Goal: Communication & Community: Connect with others

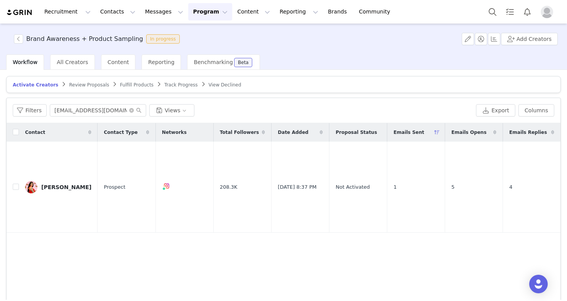
scroll to position [0, 9]
click at [130, 113] on input "[EMAIL_ADDRESS][DOMAIN_NAME]" at bounding box center [98, 110] width 97 height 12
click at [130, 109] on icon "icon: close-circle" at bounding box center [131, 110] width 5 height 5
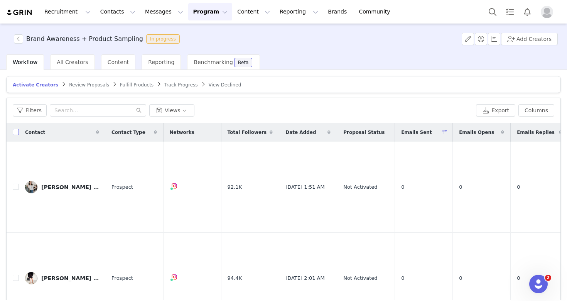
click at [15, 133] on input "checkbox" at bounding box center [16, 132] width 6 height 6
checkbox input "true"
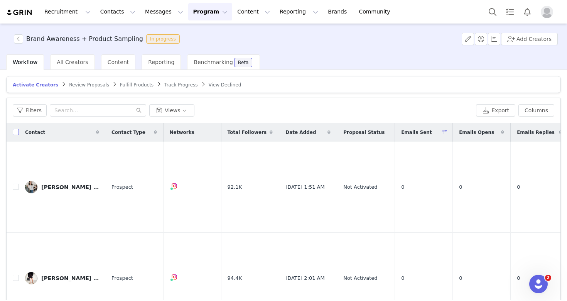
checkbox input "true"
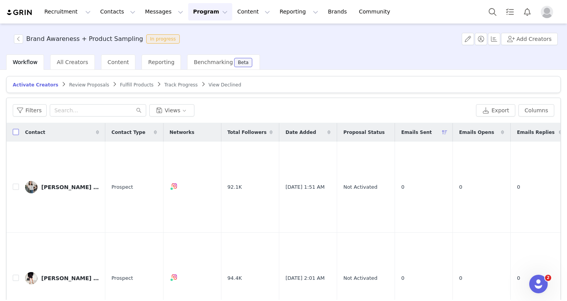
checkbox input "true"
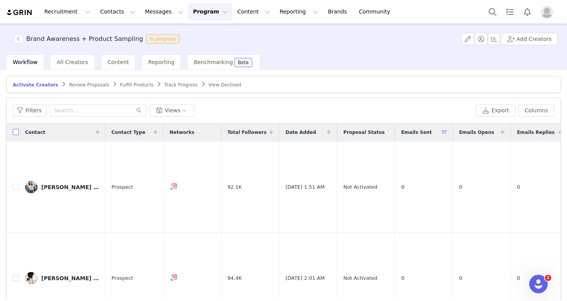
checkbox input "true"
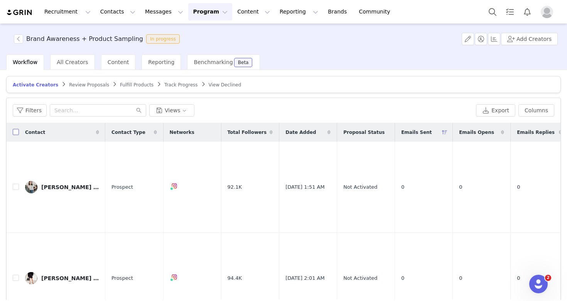
checkbox input "true"
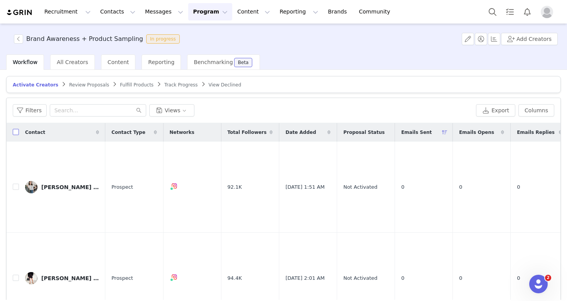
checkbox input "true"
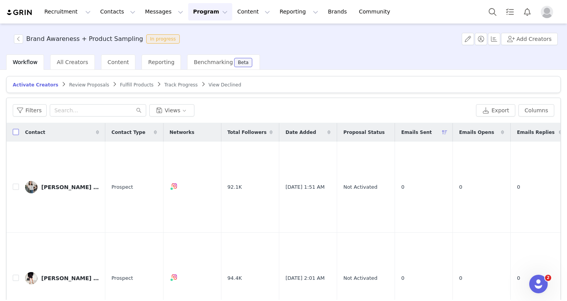
checkbox input "true"
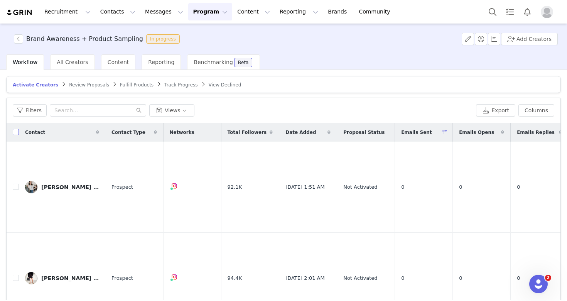
checkbox input "true"
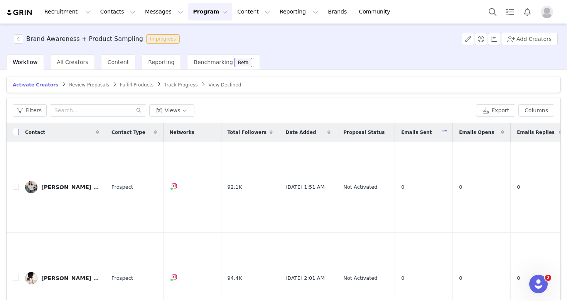
checkbox input "true"
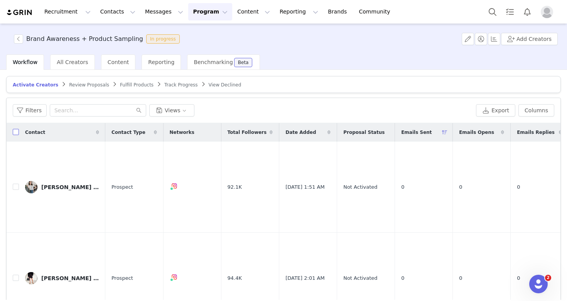
checkbox input "true"
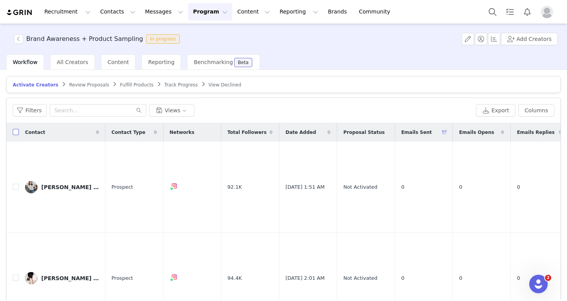
checkbox input "true"
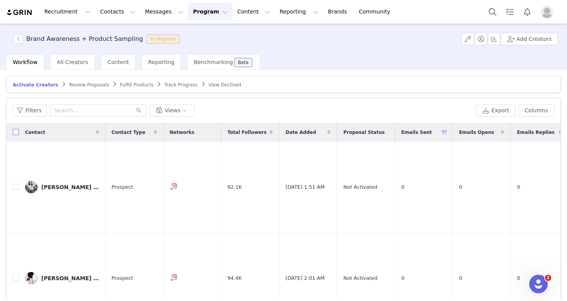
checkbox input "true"
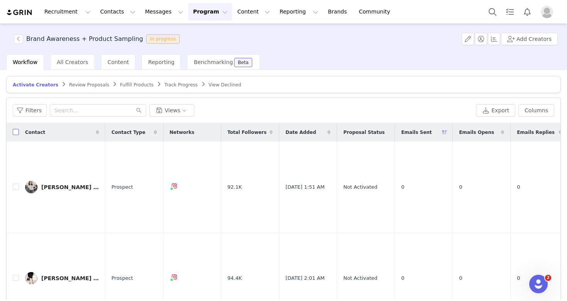
checkbox input "true"
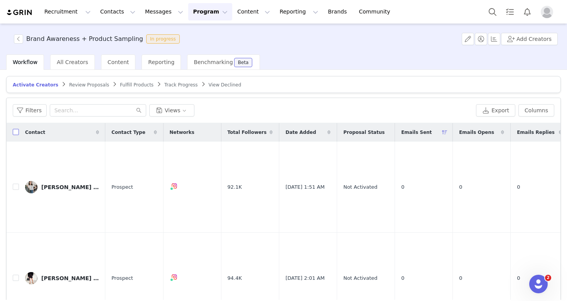
checkbox input "true"
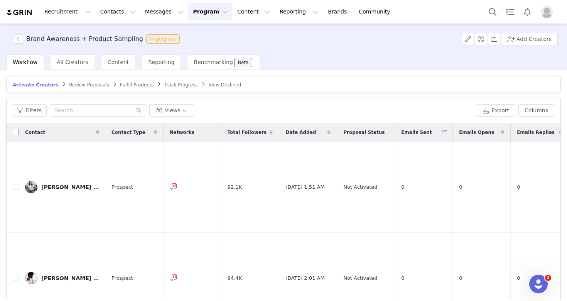
checkbox input "true"
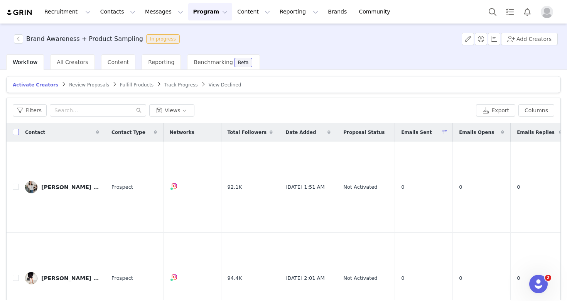
checkbox input "true"
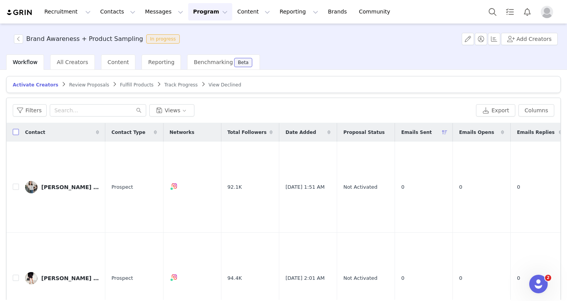
checkbox input "true"
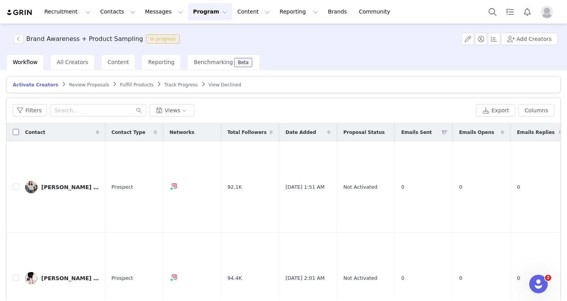
checkbox input "true"
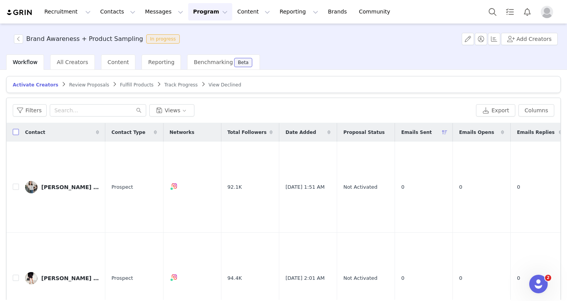
checkbox input "true"
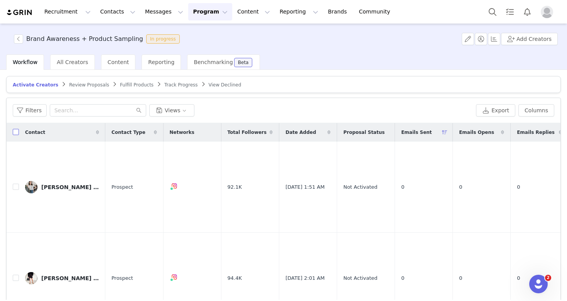
checkbox input "true"
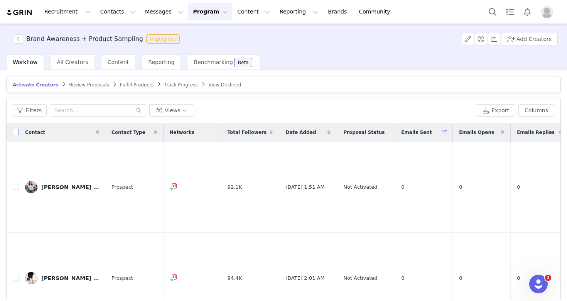
checkbox input "true"
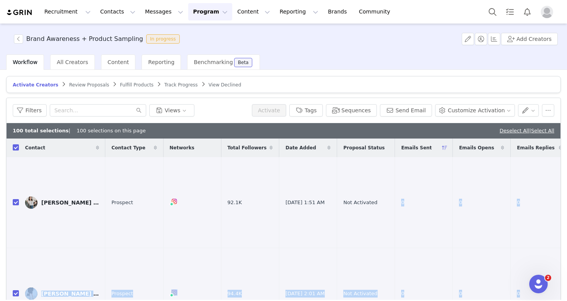
scroll to position [9, 0]
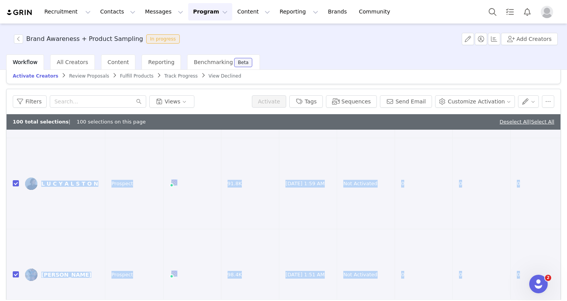
drag, startPoint x: 439, startPoint y: 188, endPoint x: 441, endPoint y: 323, distance: 135.1
click at [441, 301] on html "Recruitment Recruitment Creator Search Curated Lists Landing Pages Web Extensio…" at bounding box center [283, 150] width 567 height 301
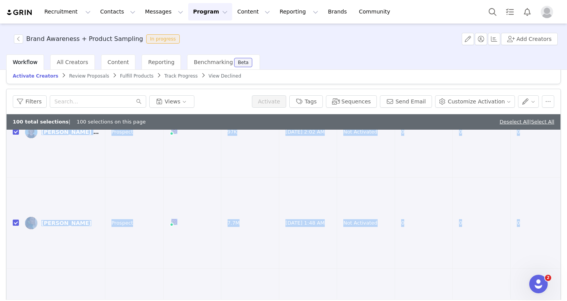
scroll to position [7993, 0]
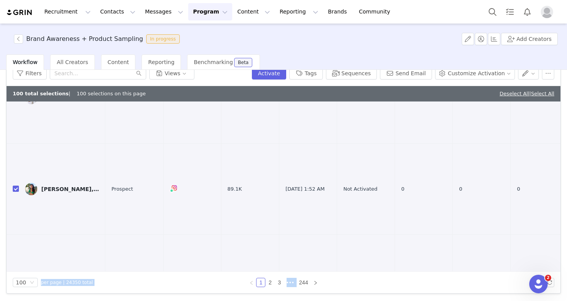
drag, startPoint x: 335, startPoint y: 237, endPoint x: 292, endPoint y: 294, distance: 71.4
click at [332, 301] on html "Recruitment Recruitment Creator Search Curated Lists Landing Pages Web Extensio…" at bounding box center [283, 150] width 567 height 301
click at [272, 281] on link "2" at bounding box center [270, 282] width 8 height 8
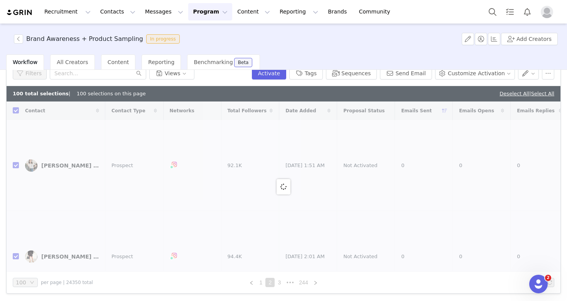
checkbox input "false"
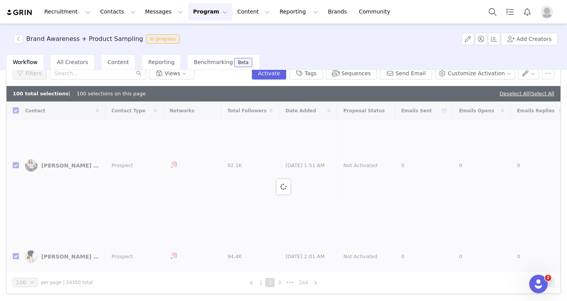
checkbox input "false"
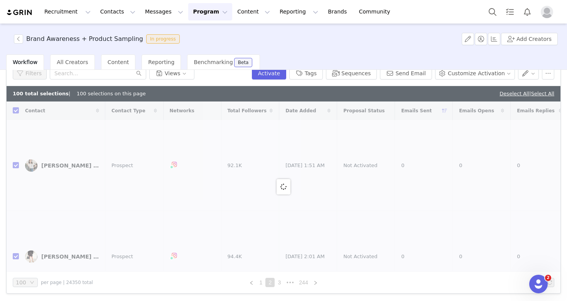
checkbox input "false"
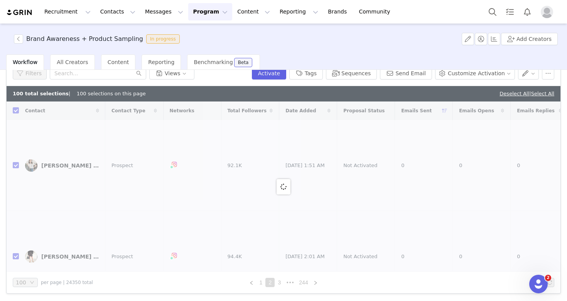
checkbox input "false"
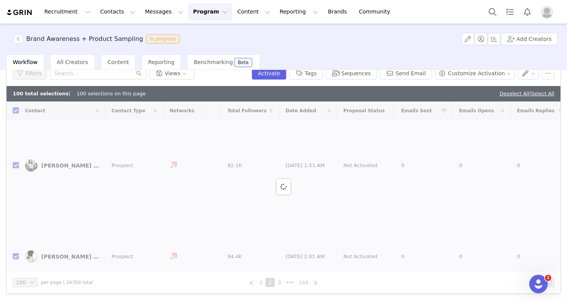
checkbox input "false"
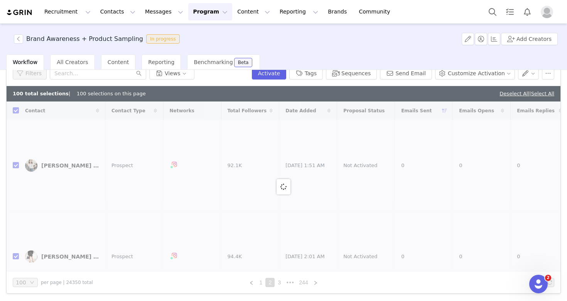
checkbox input "false"
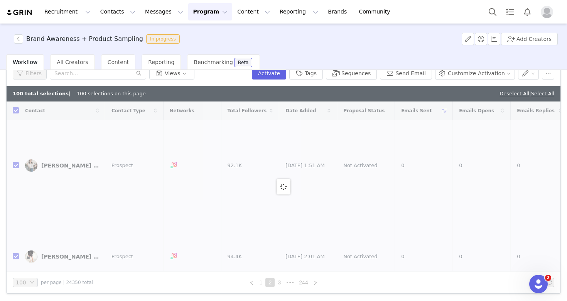
checkbox input "false"
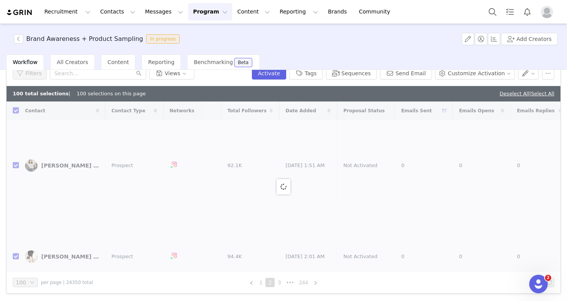
checkbox input "false"
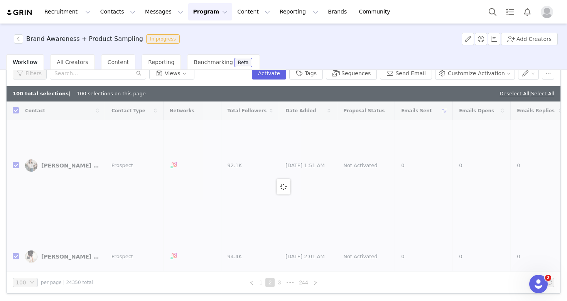
checkbox input "false"
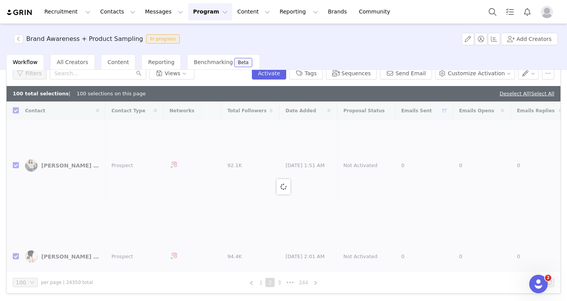
checkbox input "false"
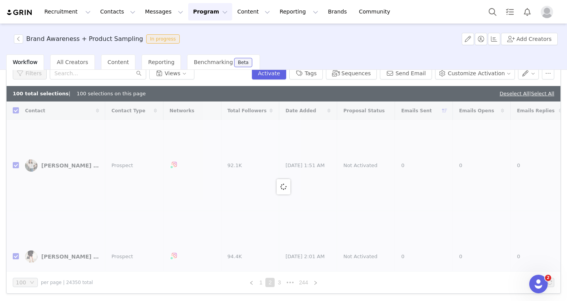
checkbox input "false"
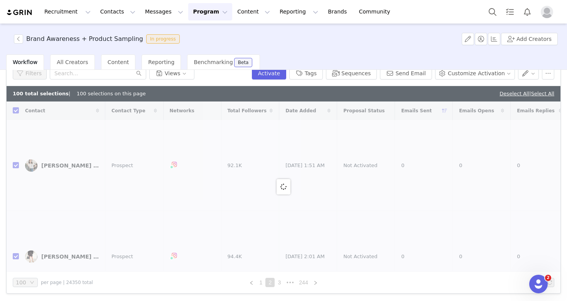
checkbox input "false"
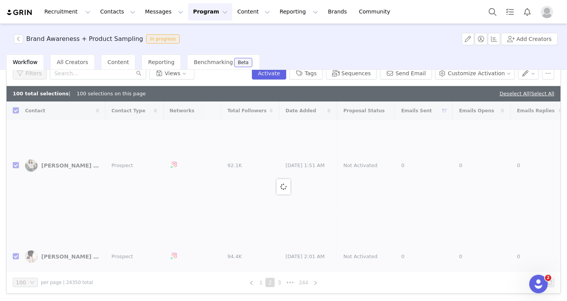
checkbox input "false"
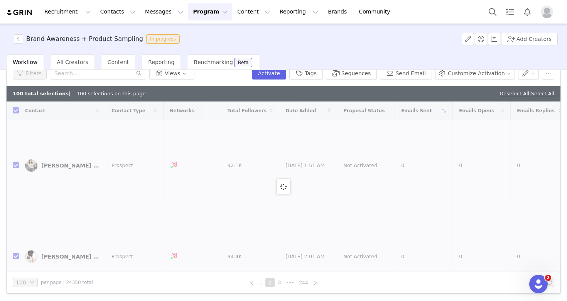
checkbox input "false"
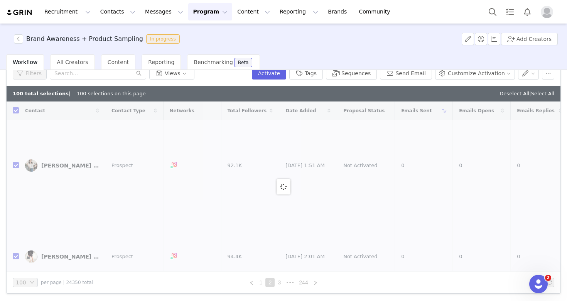
checkbox input "false"
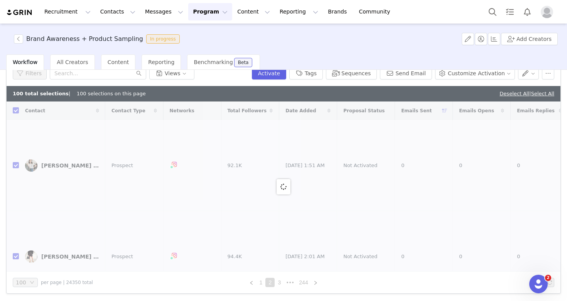
checkbox input "false"
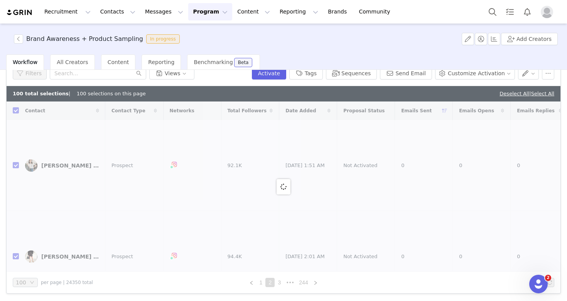
checkbox input "false"
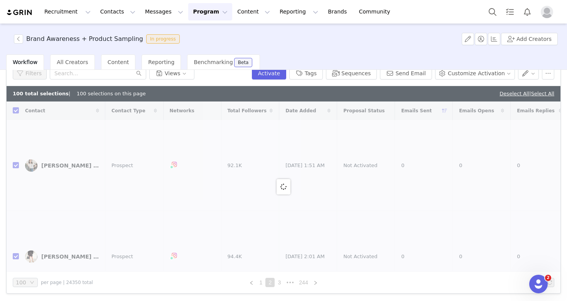
checkbox input "false"
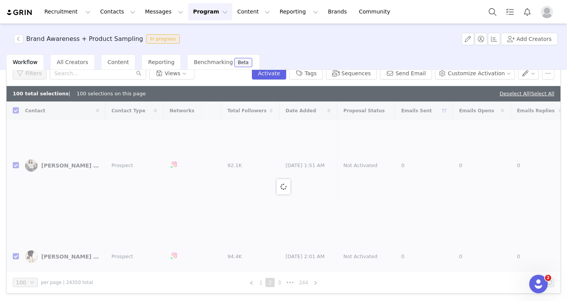
checkbox input "false"
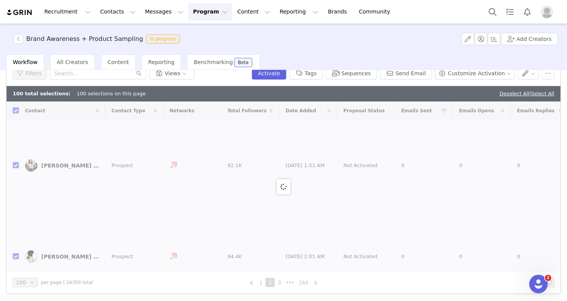
checkbox input "false"
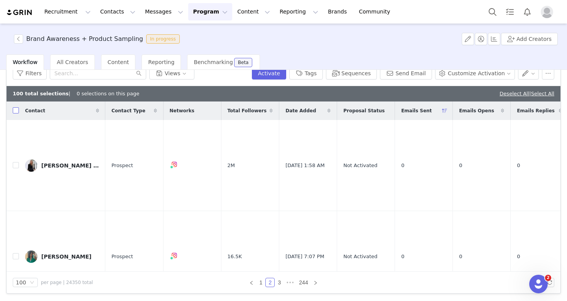
click at [15, 111] on input "checkbox" at bounding box center [16, 110] width 6 height 6
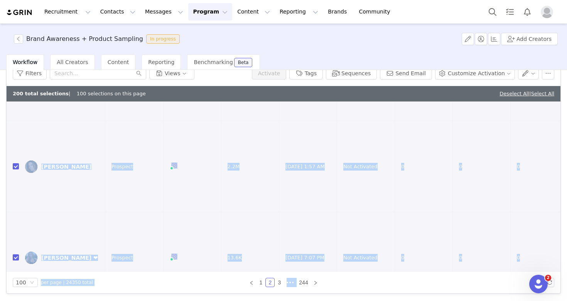
scroll to position [633, 0]
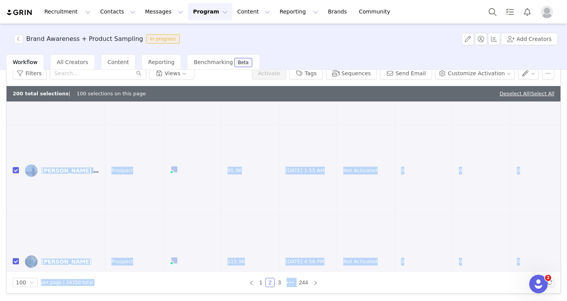
drag, startPoint x: 453, startPoint y: 159, endPoint x: 475, endPoint y: 323, distance: 165.5
click at [475, 301] on html "Recruitment Recruitment Creator Search Curated Lists Landing Pages Web Extensio…" at bounding box center [283, 150] width 567 height 301
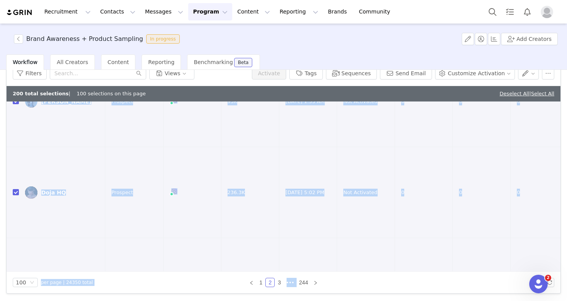
scroll to position [0, 0]
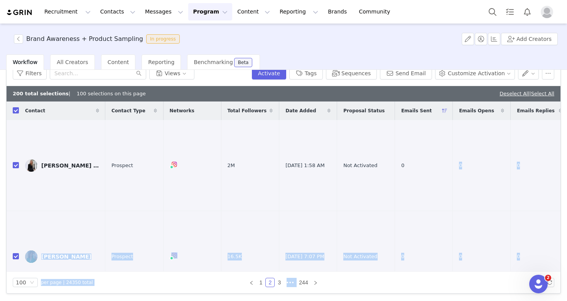
click at [14, 112] on input "checkbox" at bounding box center [16, 110] width 6 height 6
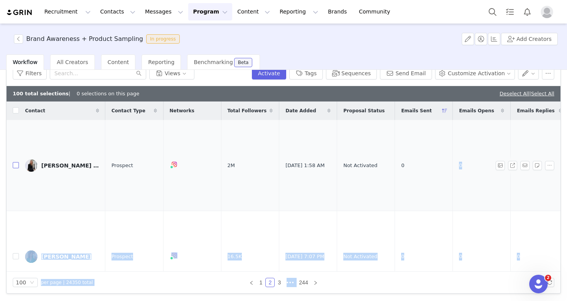
click at [16, 163] on input "checkbox" at bounding box center [16, 165] width 6 height 6
click at [14, 253] on input "checkbox" at bounding box center [16, 256] width 6 height 6
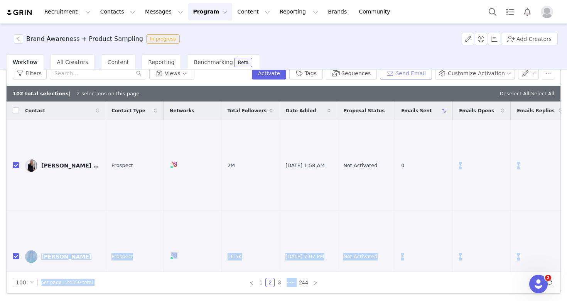
click at [423, 76] on button "Send Email" at bounding box center [406, 73] width 52 height 12
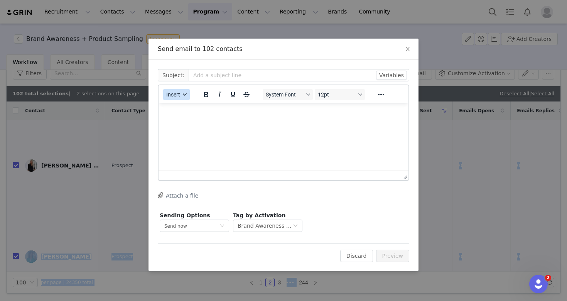
click at [179, 94] on span "Insert" at bounding box center [173, 94] width 14 height 6
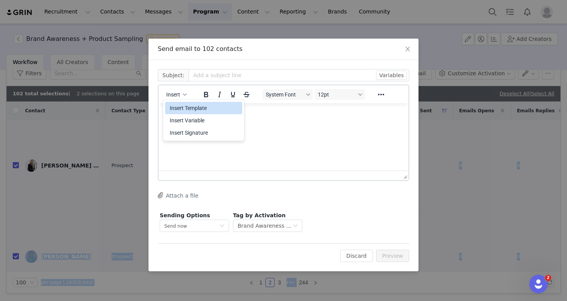
click at [186, 108] on div "Insert Template" at bounding box center [204, 107] width 69 height 9
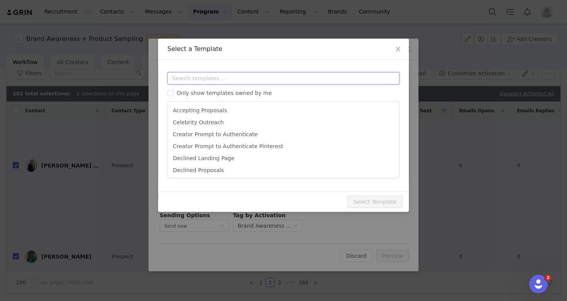
click at [262, 76] on input "text" at bounding box center [284, 78] width 232 height 12
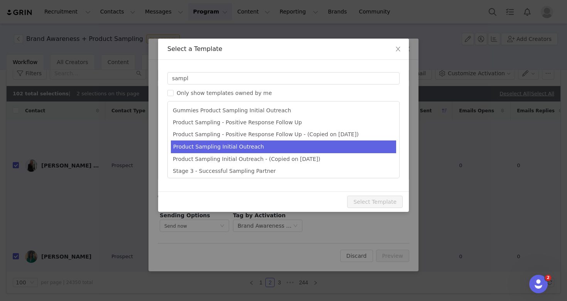
click at [268, 146] on li "Product Sampling Initial Outreach" at bounding box center [283, 147] width 225 height 13
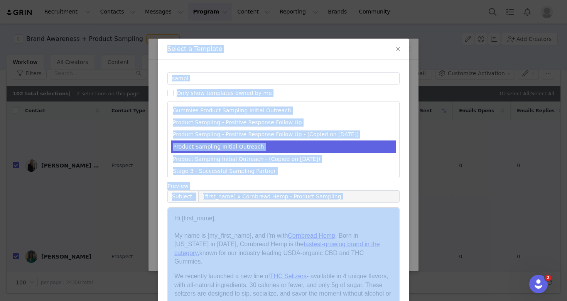
scroll to position [42, 0]
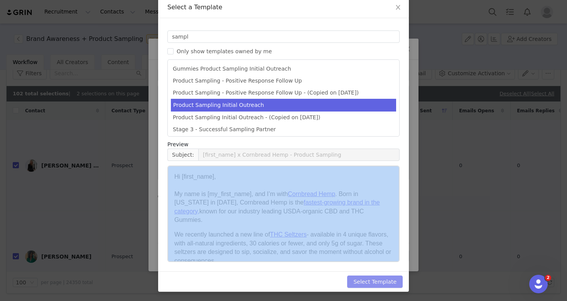
drag, startPoint x: 404, startPoint y: 257, endPoint x: 389, endPoint y: 281, distance: 27.7
click at [389, 281] on div "Select a Template Templates sampl Only show templates owned by me Gummies Produ…" at bounding box center [283, 144] width 251 height 295
click at [389, 281] on button "Select Template" at bounding box center [375, 282] width 56 height 12
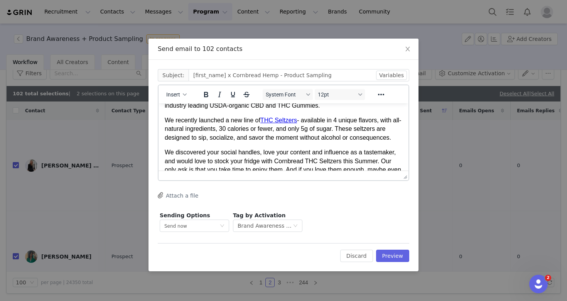
scroll to position [73, 0]
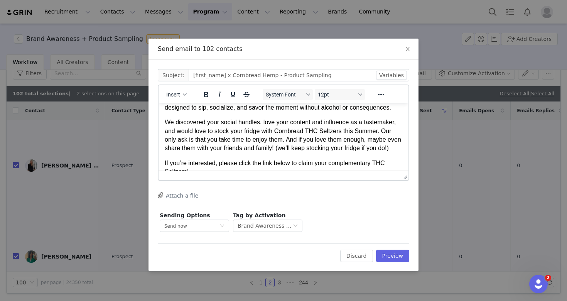
drag, startPoint x: 380, startPoint y: 151, endPoint x: 380, endPoint y: 164, distance: 13.1
click at [380, 164] on body "Hi First Name , My name is My First Name ﻿ , and I’m with Cornbread Hemp . Born…" at bounding box center [284, 126] width 238 height 178
click at [333, 162] on body "Hi First Name , My name is My First Name , and I’m with Cornbread Hemp . Born i…" at bounding box center [284, 126] width 238 height 178
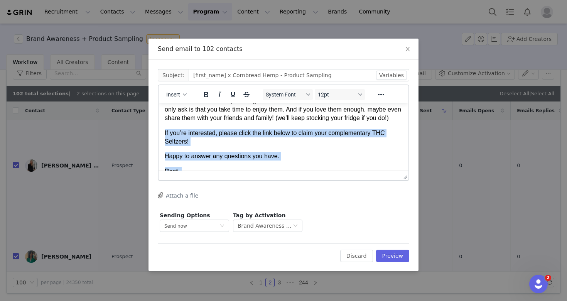
scroll to position [121, 0]
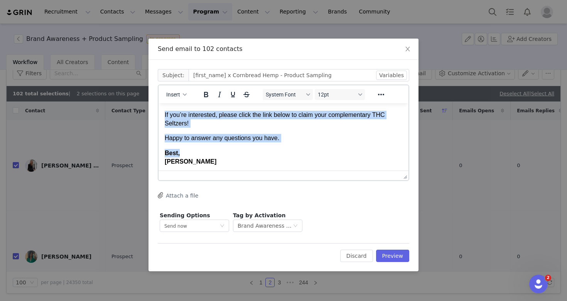
drag, startPoint x: 334, startPoint y: 153, endPoint x: 335, endPoint y: 160, distance: 6.6
click at [335, 160] on body "Hi First Name , My name is My First Name , and I’m with Cornbread Hemp . Born i…" at bounding box center [284, 77] width 238 height 178
click at [264, 136] on body "Hi First Name , My name is My First Name , and I’m with Cornbread Hemp . Born i…" at bounding box center [284, 77] width 238 height 178
drag, startPoint x: 233, startPoint y: 131, endPoint x: 241, endPoint y: 122, distance: 12.6
click at [241, 122] on p "If you’re interested, please click the link below to claim your complementary T…" at bounding box center [284, 119] width 238 height 17
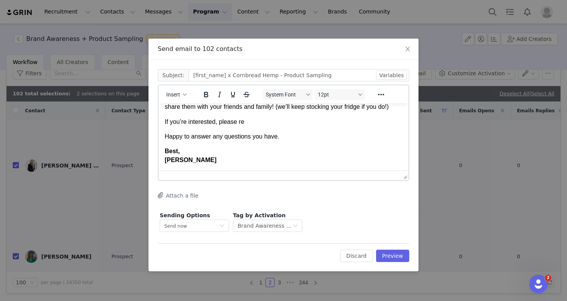
scroll to position [120, 0]
click at [403, 256] on button "Preview" at bounding box center [393, 256] width 34 height 12
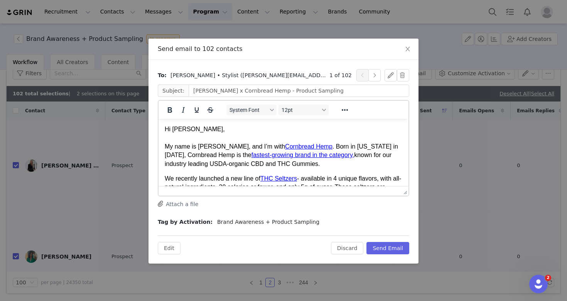
scroll to position [0, 0]
click at [393, 247] on button "Send Email" at bounding box center [388, 248] width 43 height 12
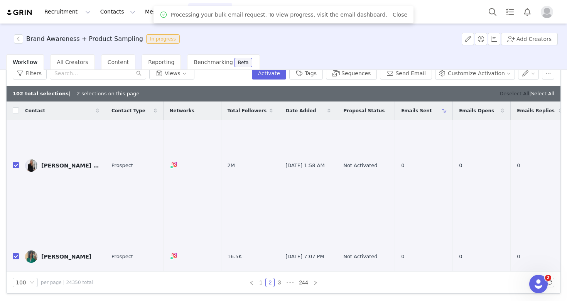
click at [509, 93] on link "Deselect All" at bounding box center [515, 94] width 30 height 6
